Goal: Use online tool/utility

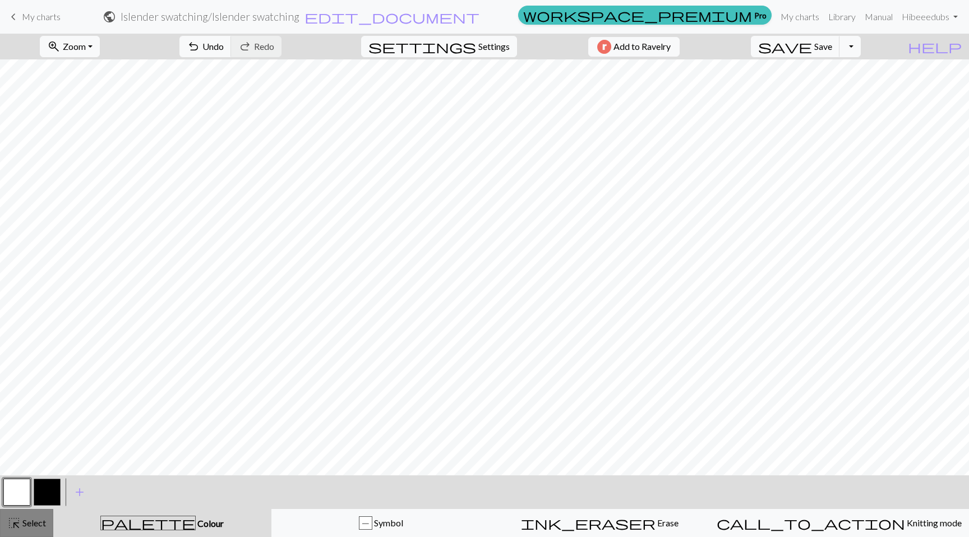
click at [26, 516] on div "highlight_alt Select Select" at bounding box center [26, 522] width 39 height 13
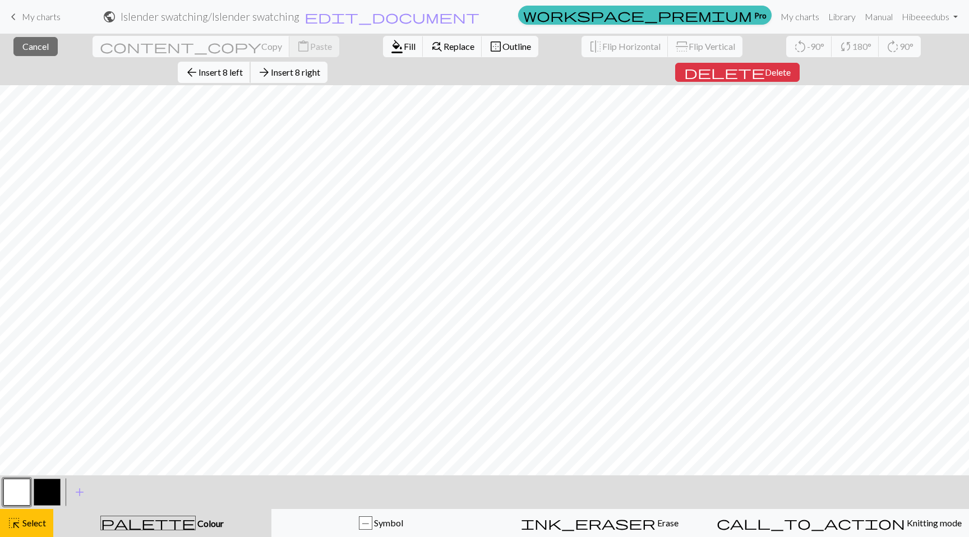
click at [243, 67] on span "Insert 8 left" at bounding box center [221, 72] width 44 height 11
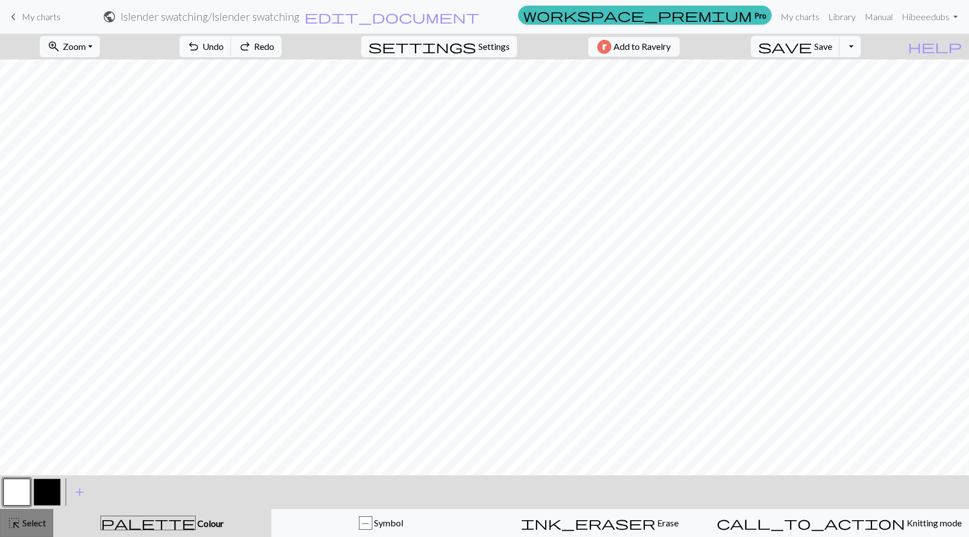
click at [25, 514] on button "highlight_alt Select Select" at bounding box center [26, 523] width 53 height 28
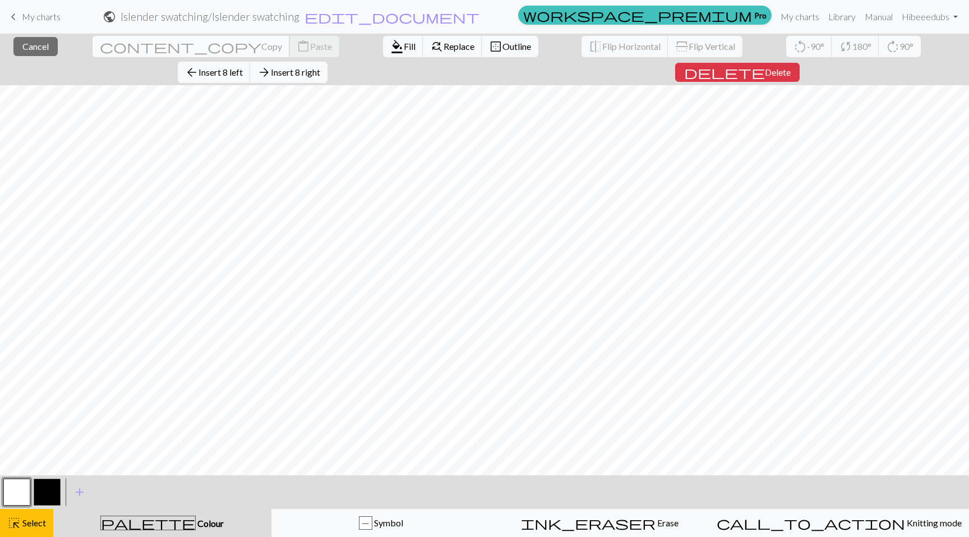
click at [100, 47] on span "content_copy" at bounding box center [181, 47] width 162 height 16
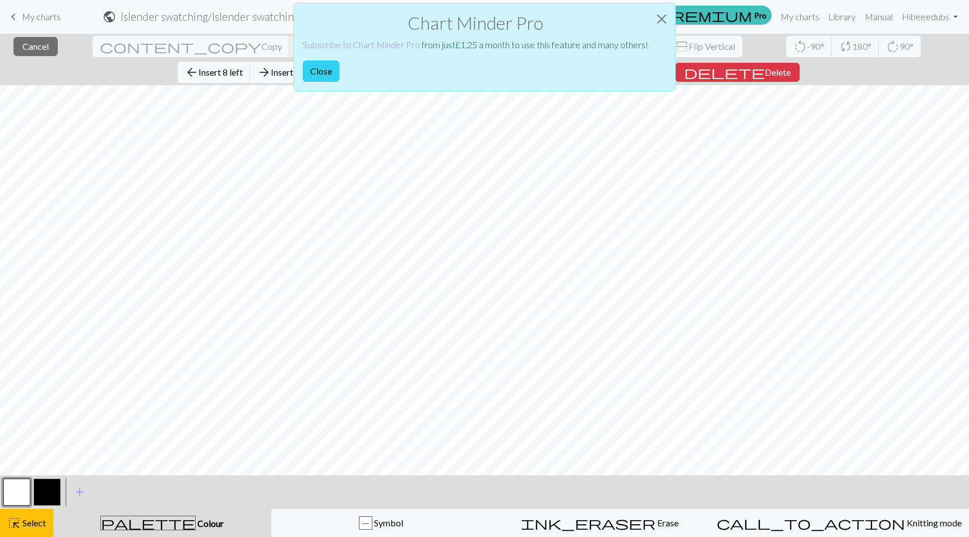
click at [328, 76] on button "Close" at bounding box center [321, 71] width 36 height 21
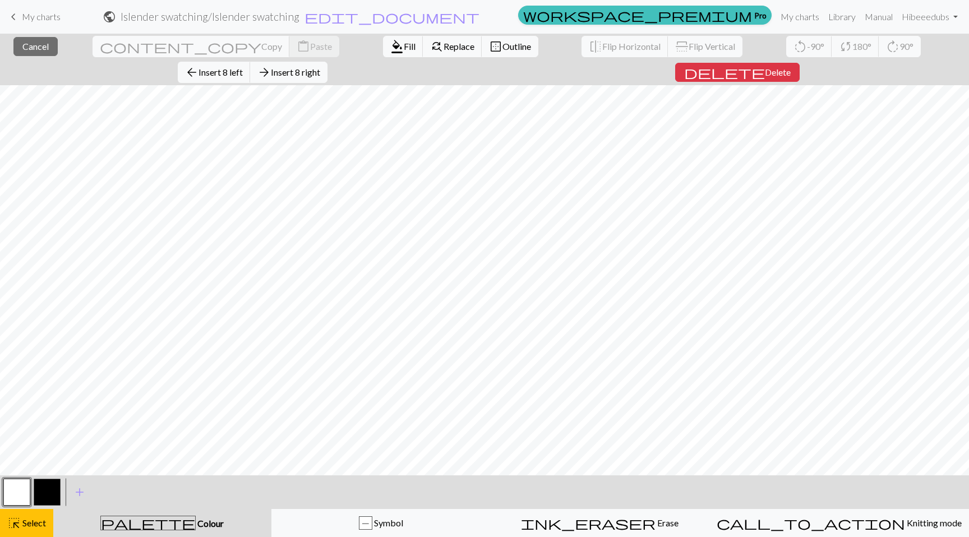
click at [192, 530] on div "palette Colour Colour" at bounding box center [162, 523] width 205 height 15
click at [19, 523] on span "highlight_alt" at bounding box center [13, 523] width 13 height 16
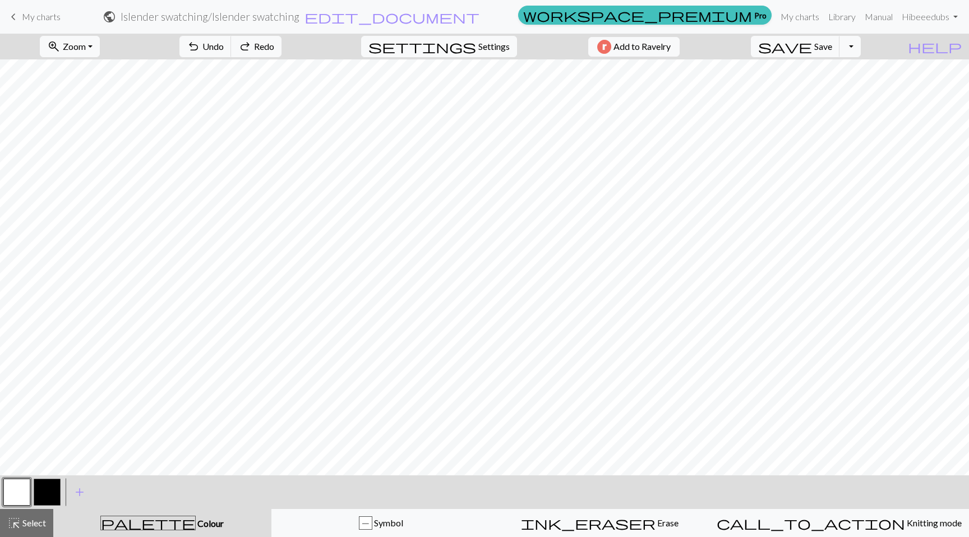
click at [49, 492] on button "button" at bounding box center [47, 492] width 27 height 27
click at [137, 509] on button "palette Colour Colour" at bounding box center [162, 523] width 218 height 28
click at [22, 498] on button "button" at bounding box center [16, 492] width 27 height 27
click at [46, 492] on button "button" at bounding box center [47, 492] width 27 height 27
click at [10, 492] on button "button" at bounding box center [16, 492] width 27 height 27
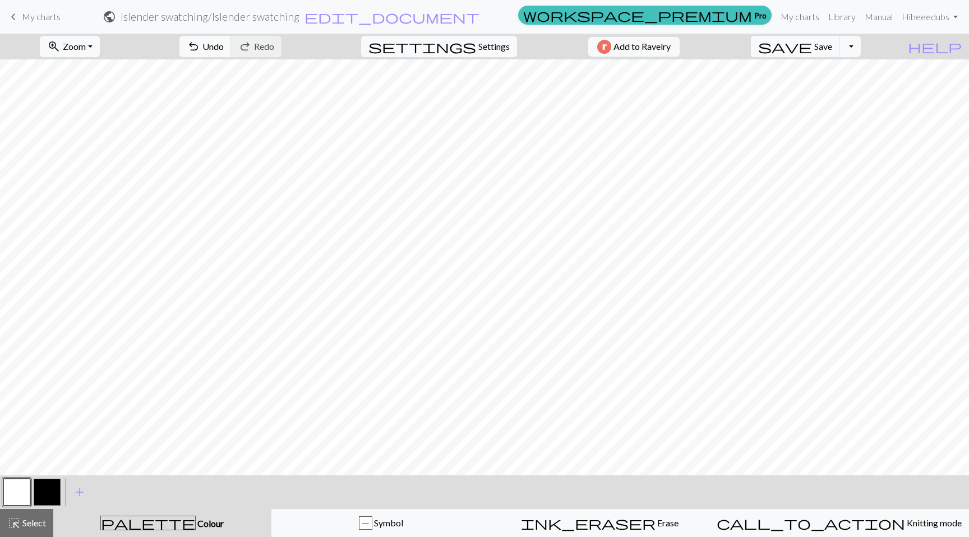
click at [59, 491] on button "button" at bounding box center [47, 492] width 27 height 27
